Goal: Information Seeking & Learning: Learn about a topic

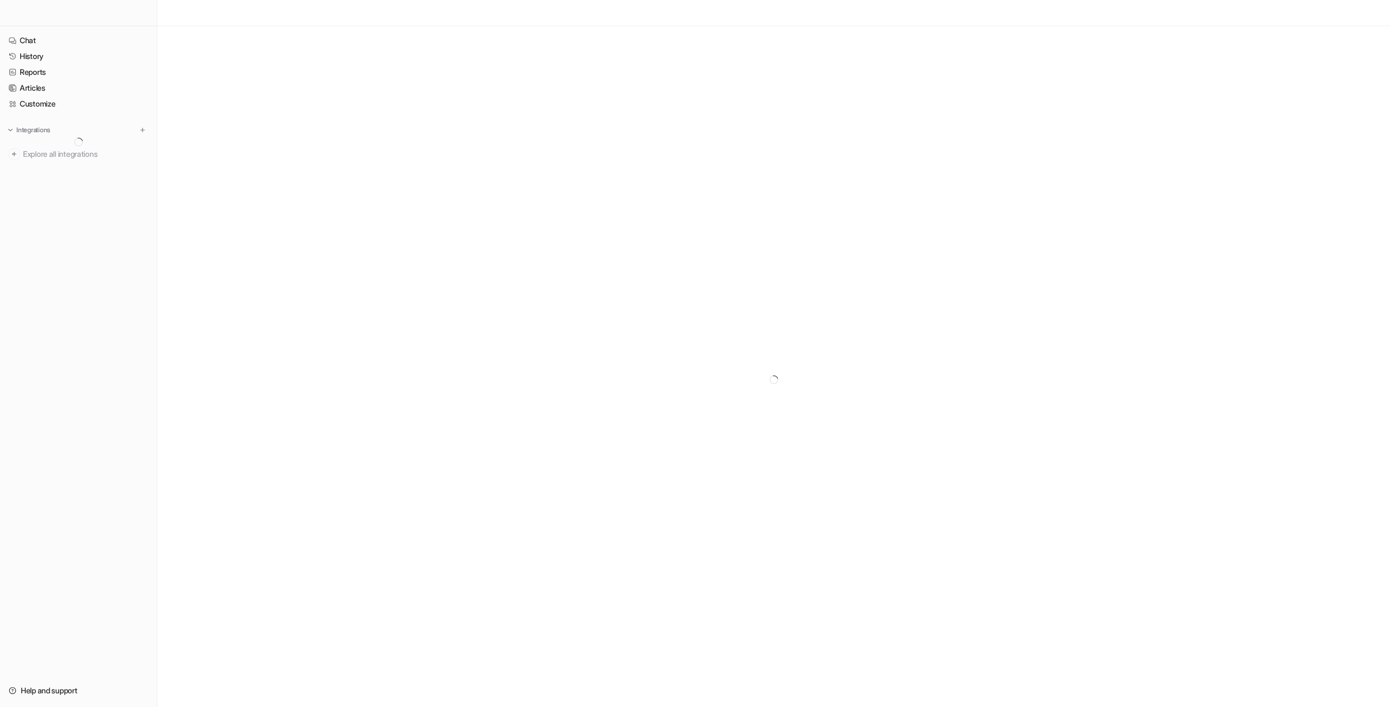
click at [88, 310] on nav "Chat History Reports Articles Customize Integrations Explore all integrations" at bounding box center [78, 351] width 157 height 646
type textarea "**********"
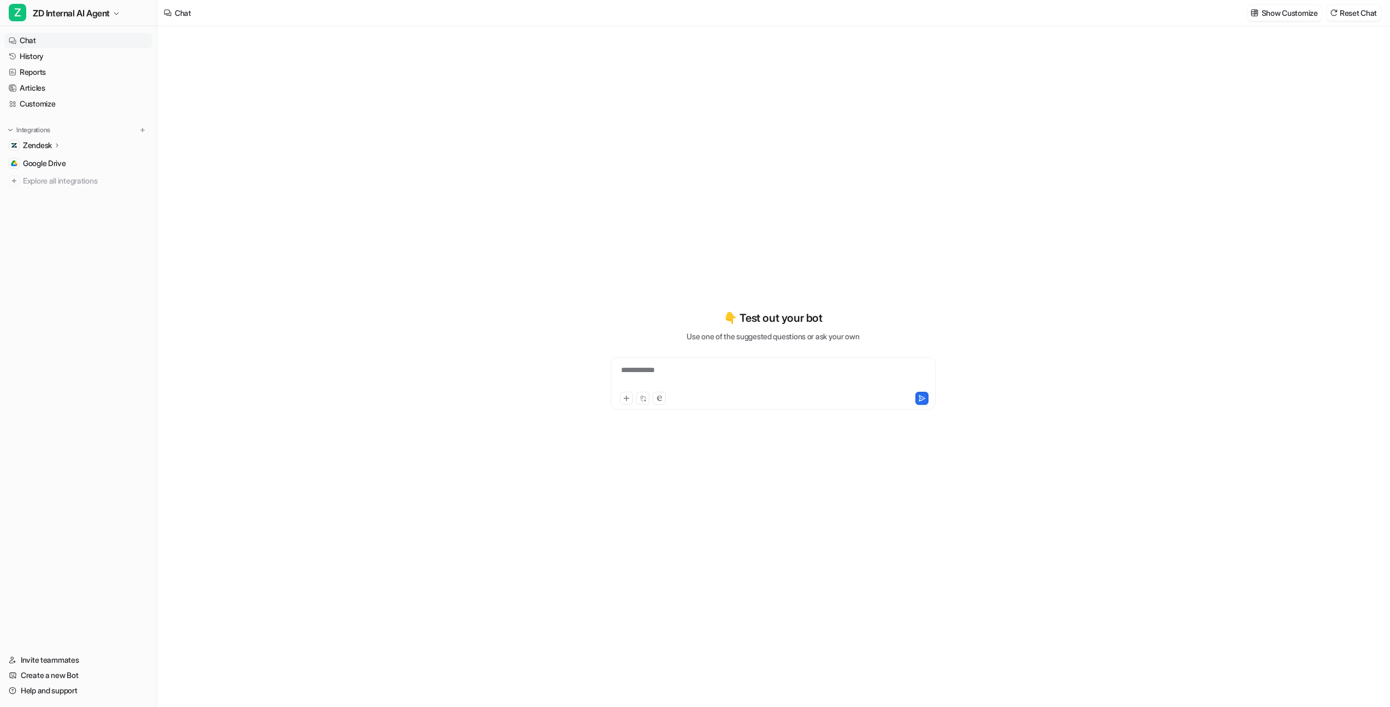
click at [761, 376] on div "**********" at bounding box center [772, 376] width 318 height 25
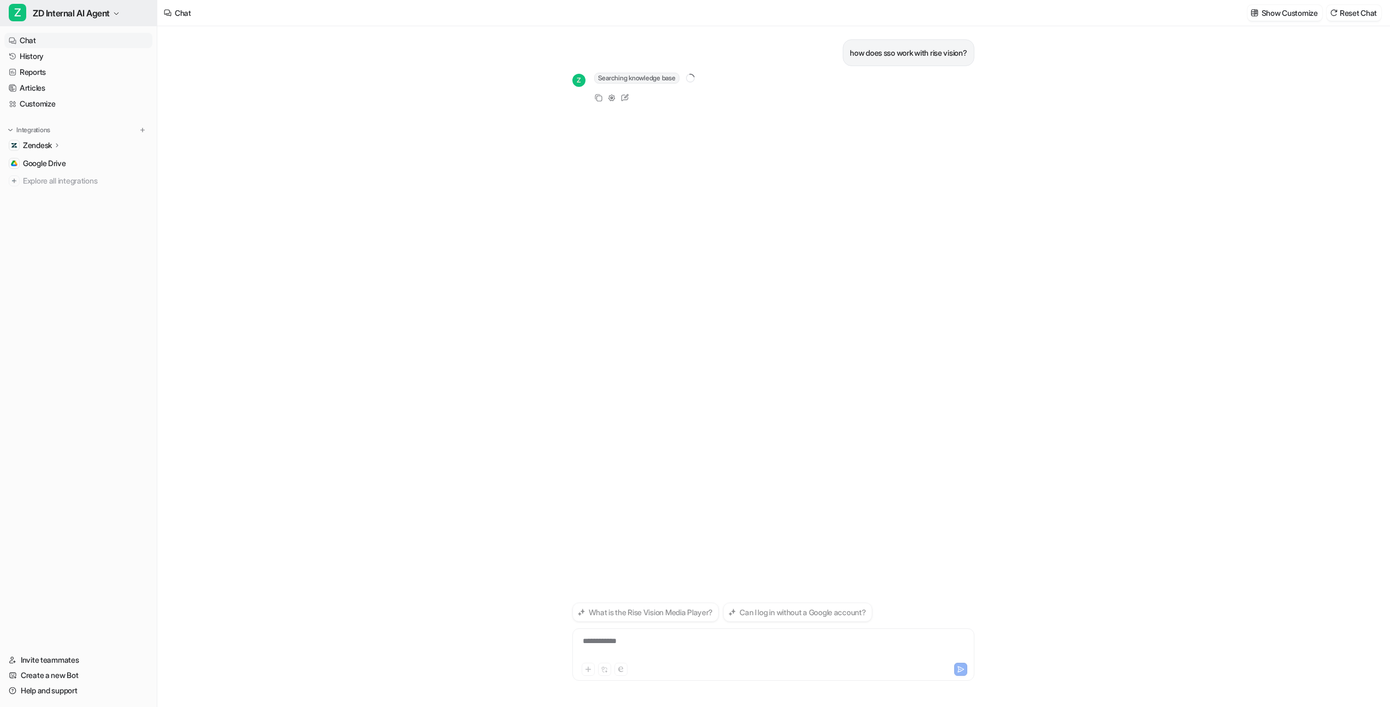
click at [145, 24] on button "Z ZD Internal AI Agent" at bounding box center [78, 13] width 157 height 26
click at [78, 66] on div "Z ZD Public AI Agent" at bounding box center [52, 59] width 75 height 11
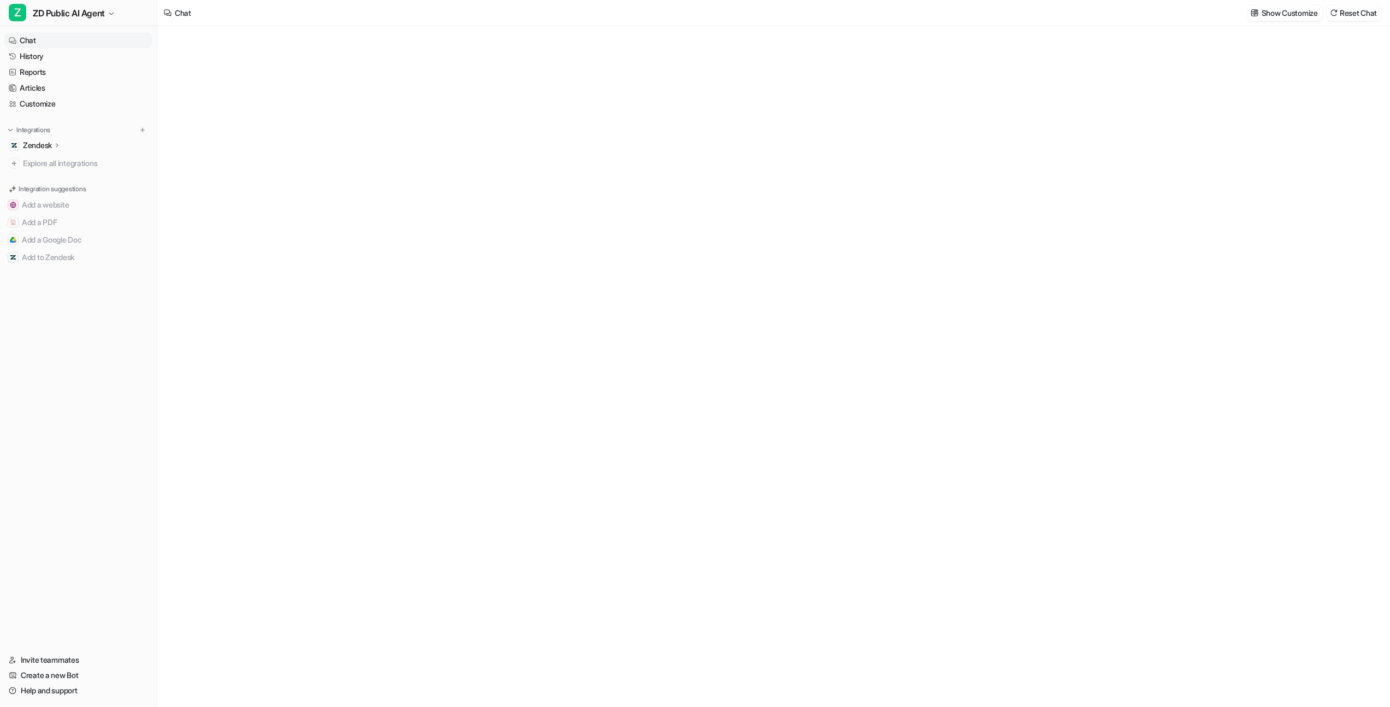
type textarea "**********"
click at [141, 22] on button "Z ZD Public AI Agent" at bounding box center [78, 13] width 157 height 26
click at [139, 51] on link "Z ZD Internal AI Agent" at bounding box center [87, 42] width 151 height 18
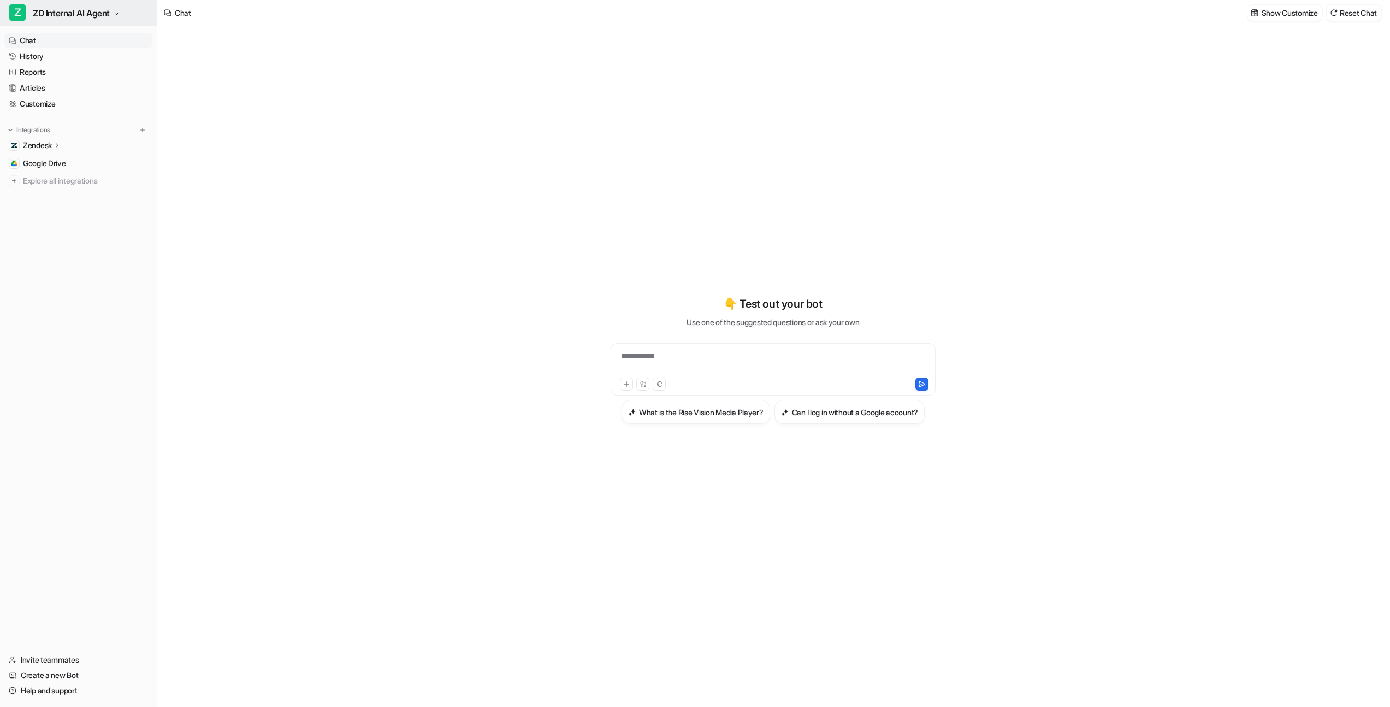
click at [110, 16] on span "ZD Internal AI Agent" at bounding box center [71, 12] width 77 height 15
click at [125, 69] on link "Z ZD Public AI Agent" at bounding box center [87, 60] width 151 height 18
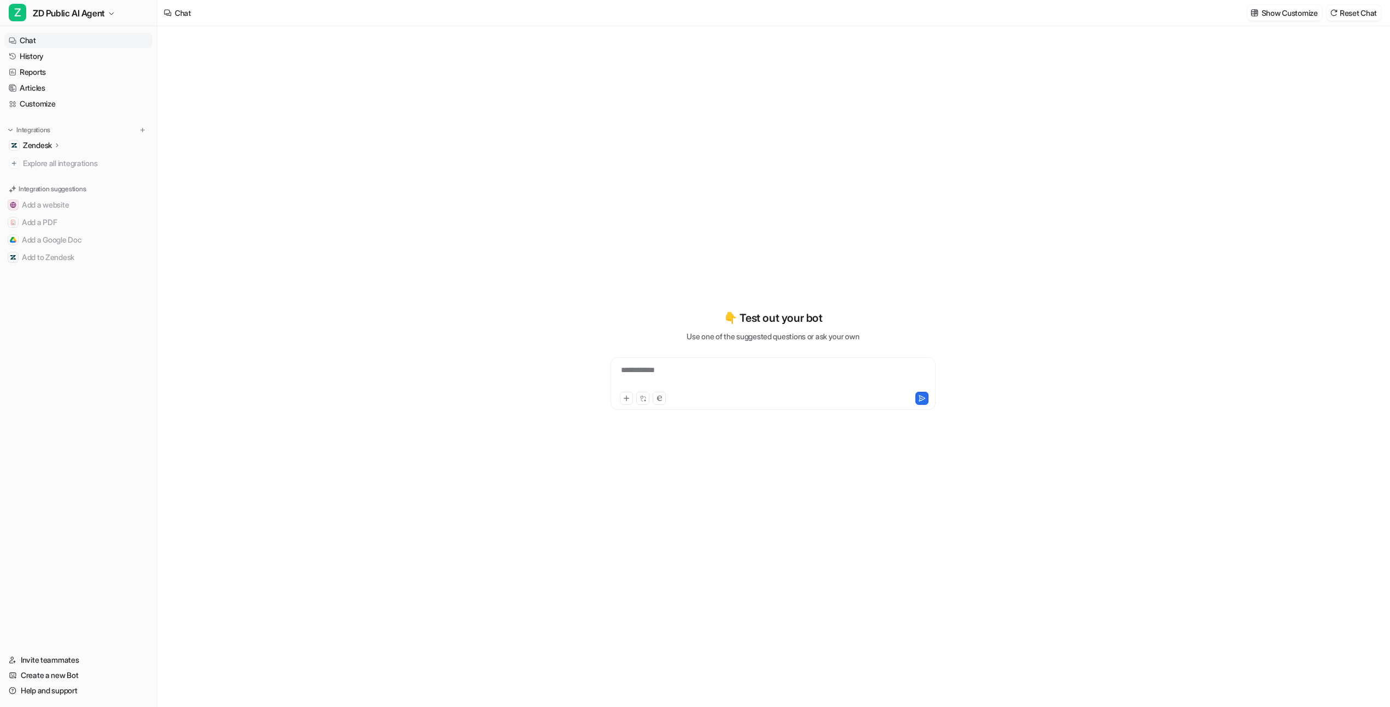
click at [760, 380] on div "**********" at bounding box center [772, 376] width 318 height 25
click at [616, 84] on span "Consulting bot" at bounding box center [619, 78] width 50 height 11
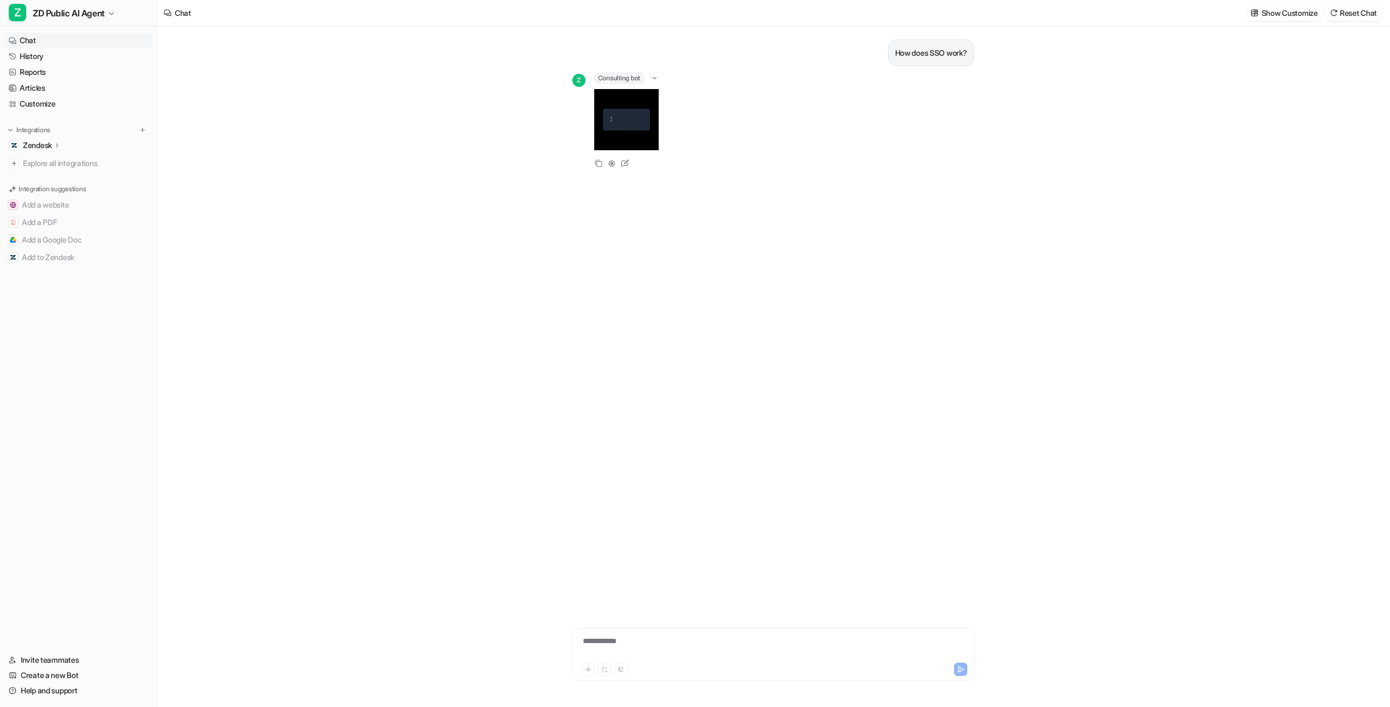
click at [603, 131] on pre "1" at bounding box center [627, 120] width 48 height 22
click at [646, 84] on div "Consulting bot" at bounding box center [626, 78] width 65 height 11
click at [867, 408] on div "How does SSO work? Z Consulting bot 1 Copy Adjust Tone Edit" at bounding box center [773, 312] width 402 height 573
click at [852, 347] on div "How does SSO work? Z Consulting bot 1 Copy Adjust Tone Edit" at bounding box center [773, 312] width 402 height 573
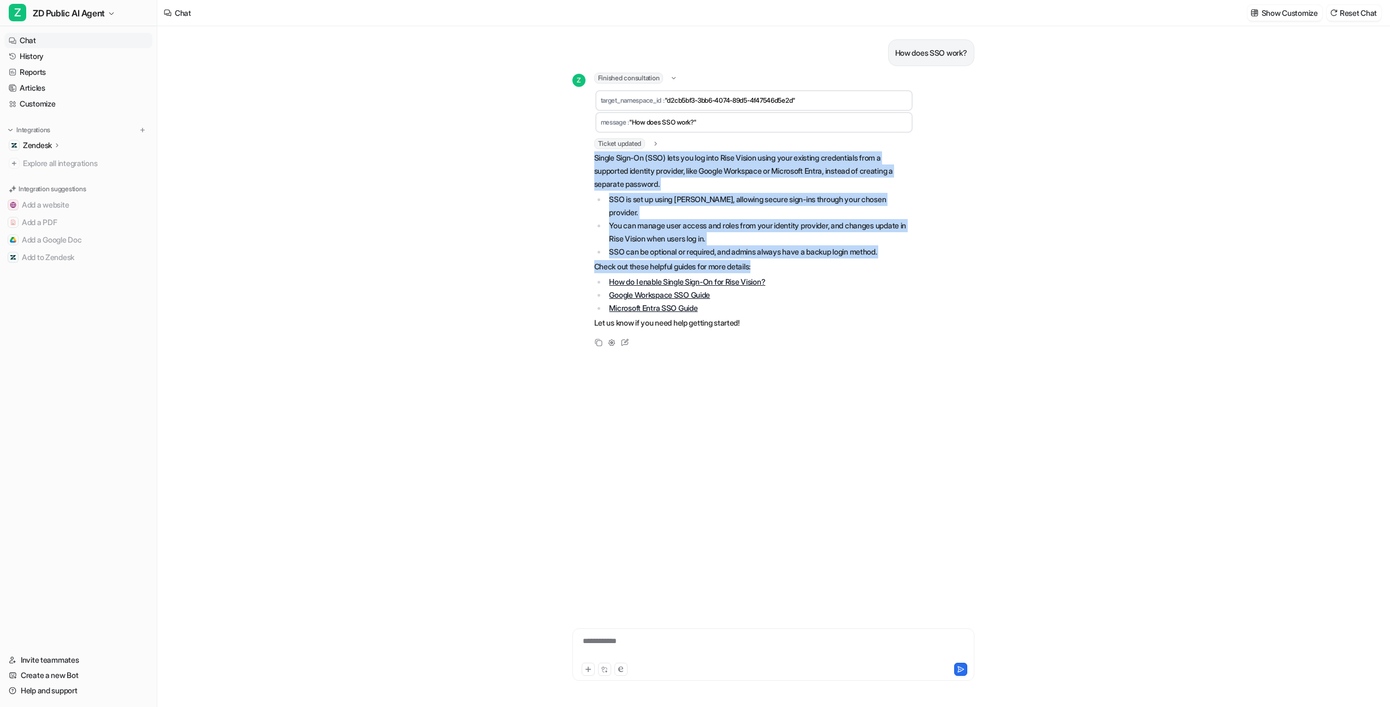
drag, startPoint x: 867, startPoint y: 211, endPoint x: 871, endPoint y: 312, distance: 100.5
click at [871, 273] on p "Check out these helpful guides for more details:" at bounding box center [753, 266] width 319 height 13
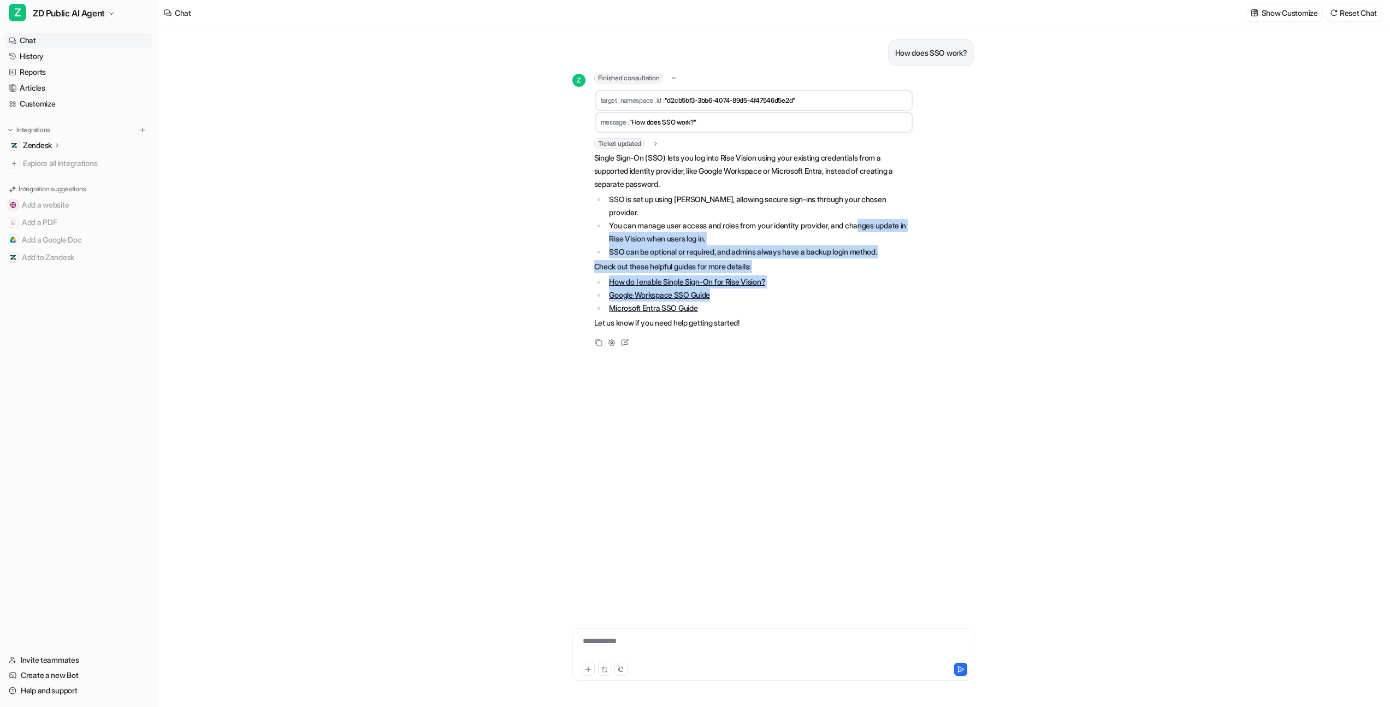
drag, startPoint x: 861, startPoint y: 347, endPoint x: 935, endPoint y: 262, distance: 113.0
click at [914, 262] on span "Single Sign-On (SSO) lets you log into Rise Vision using your existing credenti…" at bounding box center [753, 240] width 319 height 178
click at [914, 245] on li "You can manage user access and roles from your identity provider, and changes u…" at bounding box center [759, 232] width 307 height 26
drag, startPoint x: 731, startPoint y: 354, endPoint x: 674, endPoint y: 301, distance: 78.0
click at [674, 301] on span "Single Sign-On (SSO) lets you log into Rise Vision using your existing credenti…" at bounding box center [753, 240] width 319 height 178
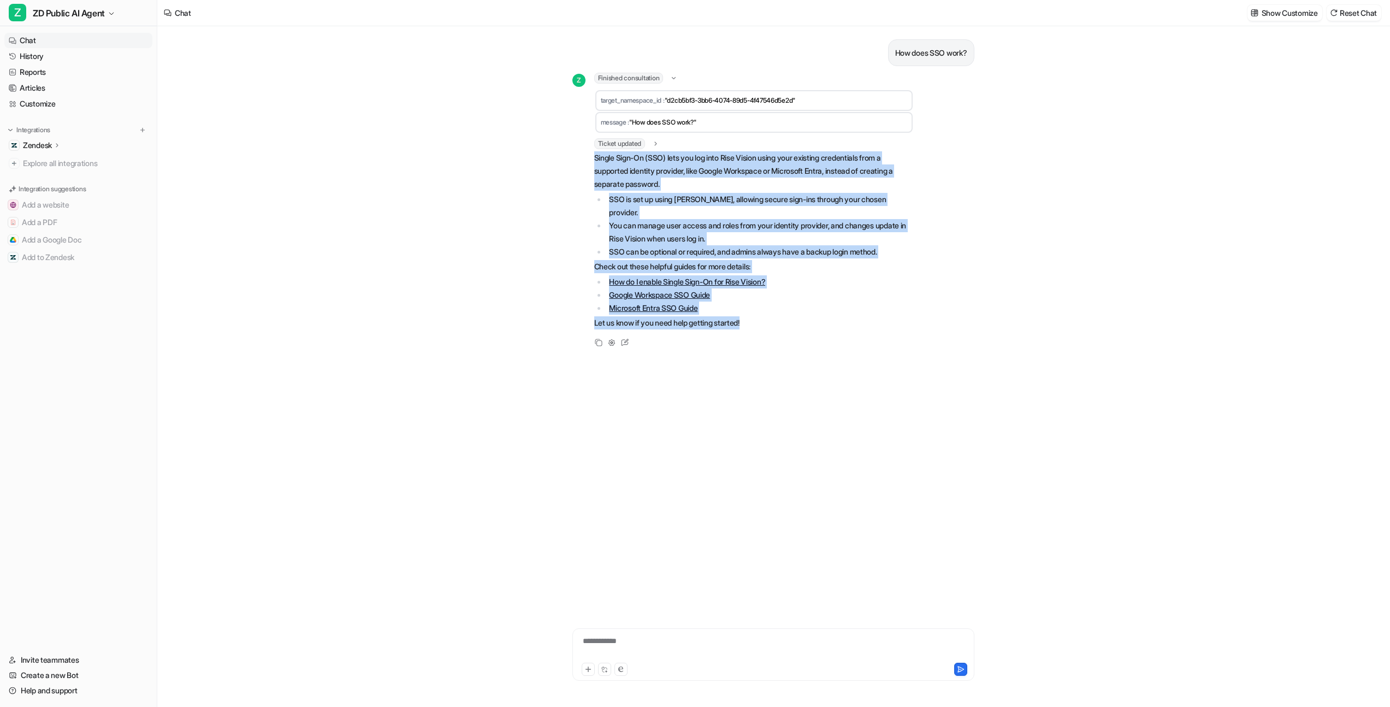
drag, startPoint x: 592, startPoint y: 307, endPoint x: 535, endPoint y: 188, distance: 131.9
click at [564, 188] on div "**********" at bounding box center [773, 366] width 419 height 680
copy span "Single Sign-On (SSO) lets you log into Rise Vision using your existing credenti…"
